Goal: Entertainment & Leisure: Consume media (video, audio)

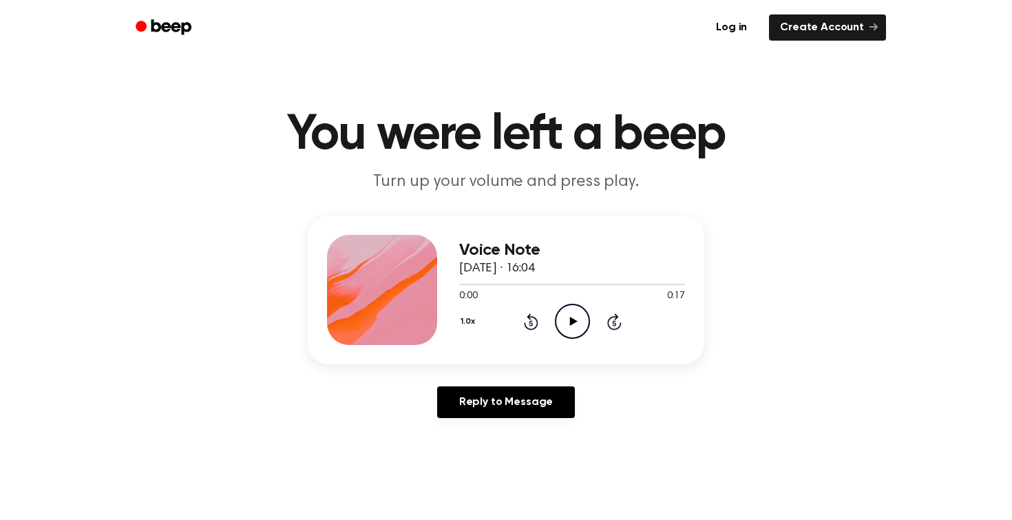
click at [571, 312] on icon "Play Audio" at bounding box center [572, 320] width 35 height 35
click at [562, 302] on div "0:00 0:15" at bounding box center [572, 296] width 226 height 14
click at [567, 319] on icon "Play Audio" at bounding box center [572, 320] width 35 height 35
click at [556, 323] on icon "Play Audio" at bounding box center [572, 320] width 35 height 35
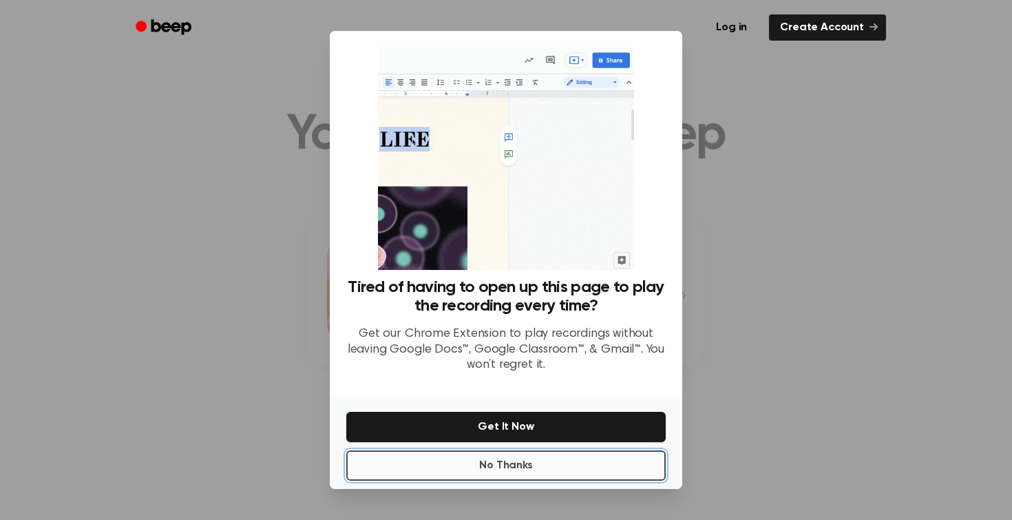
click at [496, 466] on button "No Thanks" at bounding box center [505, 465] width 319 height 30
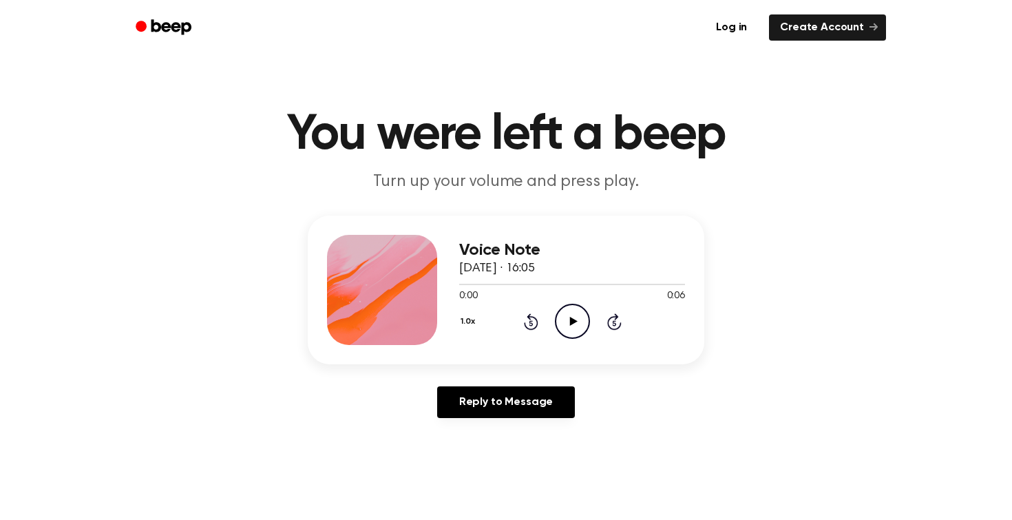
click at [576, 321] on icon at bounding box center [573, 321] width 8 height 9
click at [572, 317] on icon "Play Audio" at bounding box center [572, 320] width 35 height 35
click at [575, 331] on icon "Play Audio" at bounding box center [572, 320] width 35 height 35
click at [575, 332] on icon "Pause Audio" at bounding box center [572, 320] width 35 height 35
click at [563, 325] on icon "Play Audio" at bounding box center [572, 320] width 35 height 35
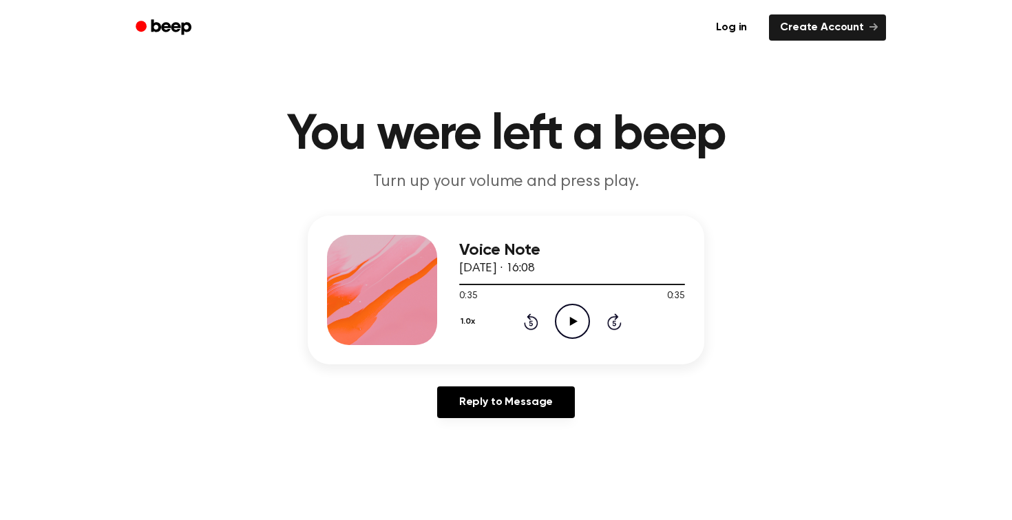
click at [575, 327] on icon "Play Audio" at bounding box center [572, 320] width 35 height 35
click at [575, 325] on icon "Pause Audio" at bounding box center [572, 320] width 35 height 35
click at [570, 321] on icon at bounding box center [573, 321] width 8 height 9
click at [579, 321] on icon "Play Audio" at bounding box center [572, 320] width 35 height 35
click at [579, 321] on icon "Pause Audio" at bounding box center [572, 320] width 35 height 35
